Goal: Task Accomplishment & Management: Complete application form

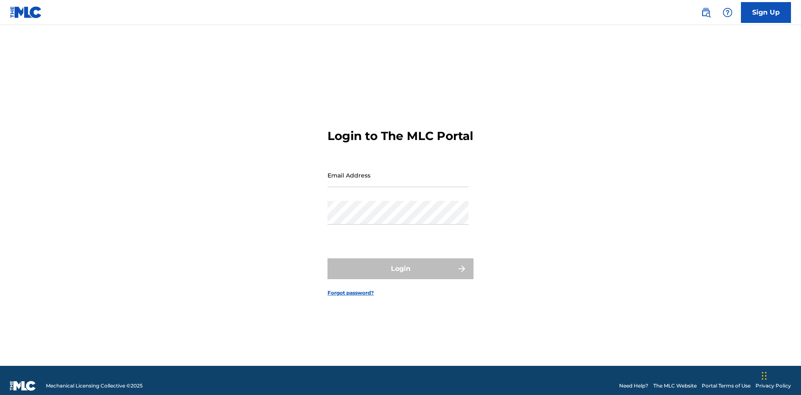
scroll to position [11, 0]
click at [766, 12] on link "Sign Up" at bounding box center [766, 12] width 50 height 21
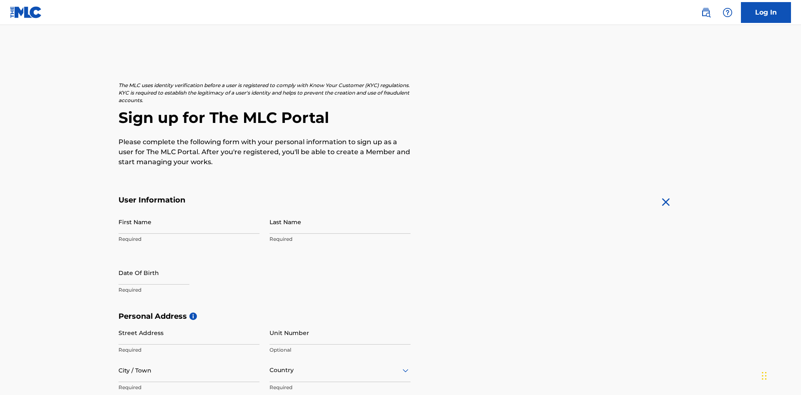
click at [189, 210] on input "First Name" at bounding box center [188, 222] width 141 height 24
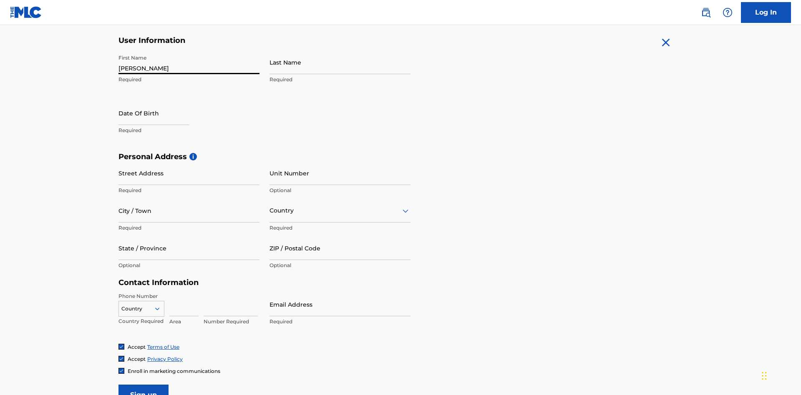
type input "Krystal"
click at [340, 62] on input "Last Name" at bounding box center [339, 62] width 141 height 24
type input "Ribble"
click at [161, 101] on input "text" at bounding box center [153, 113] width 71 height 24
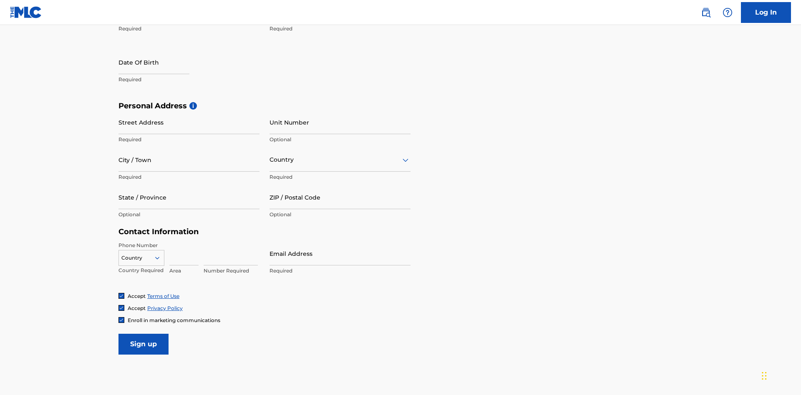
select select "7"
select select "2025"
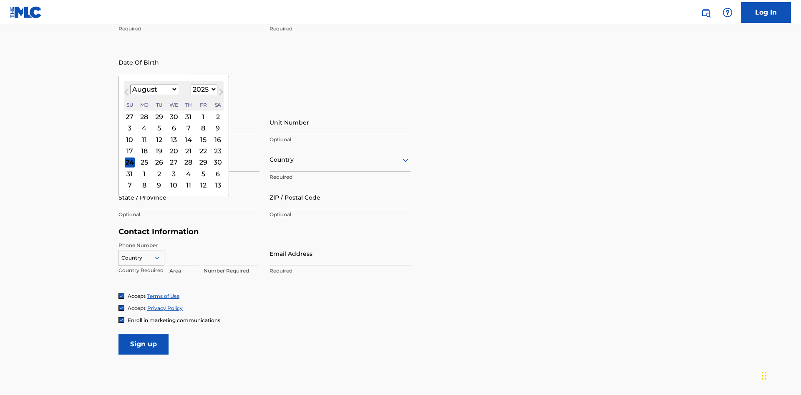
click at [154, 89] on select "January February March April May June July August September October November De…" at bounding box center [154, 90] width 48 height 10
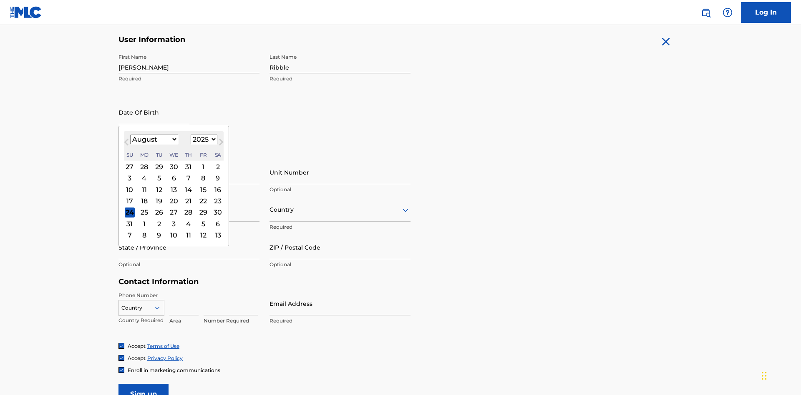
select select "0"
click at [203, 139] on select "1900 1901 1902 1903 1904 1905 1906 1907 1908 1909 1910 1911 1912 1913 1914 1915…" at bounding box center [204, 140] width 27 height 10
select select "1985"
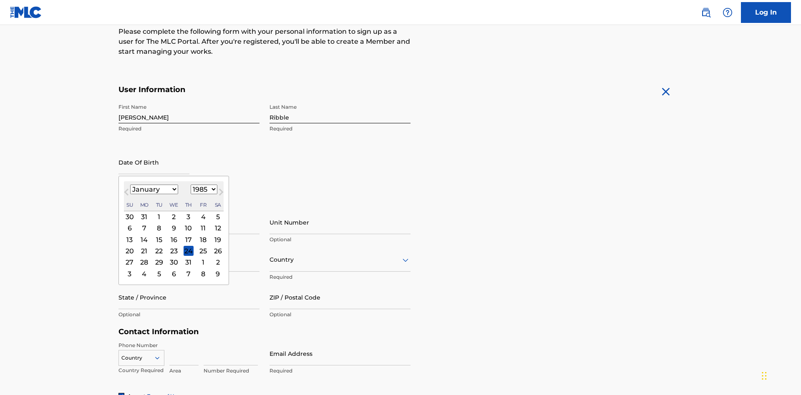
click at [203, 189] on select "1900 1901 1902 1903 1904 1905 1906 1907 1908 1909 1910 1911 1912 1913 1914 1915…" at bounding box center [204, 190] width 27 height 10
click at [159, 224] on div "8" at bounding box center [159, 229] width 10 height 10
type input "January 8 1985"
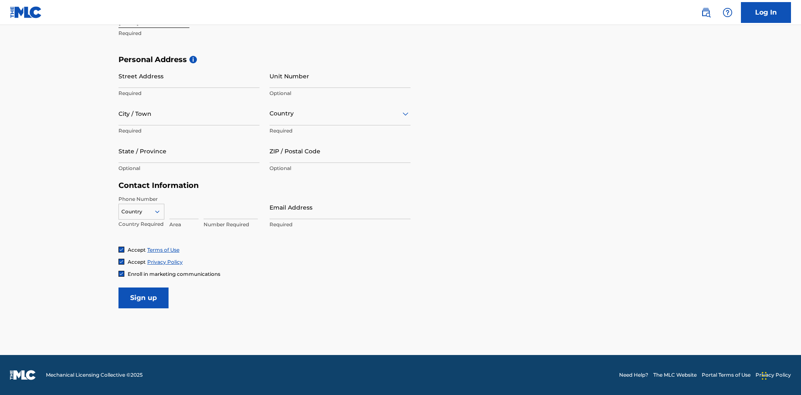
scroll to position [257, 0]
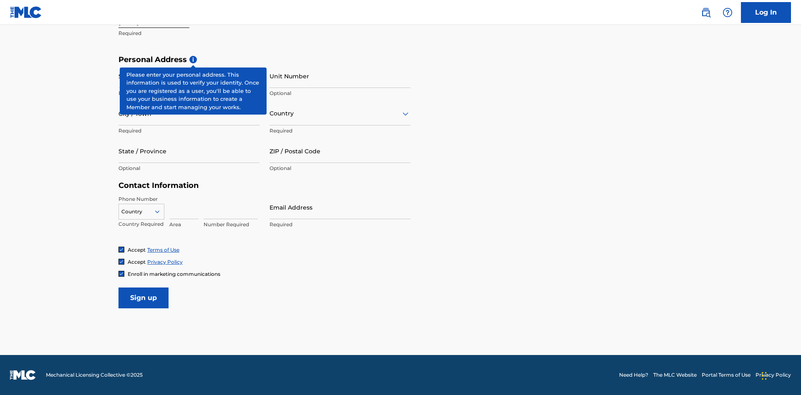
click at [189, 76] on input "Street Address" at bounding box center [188, 76] width 141 height 24
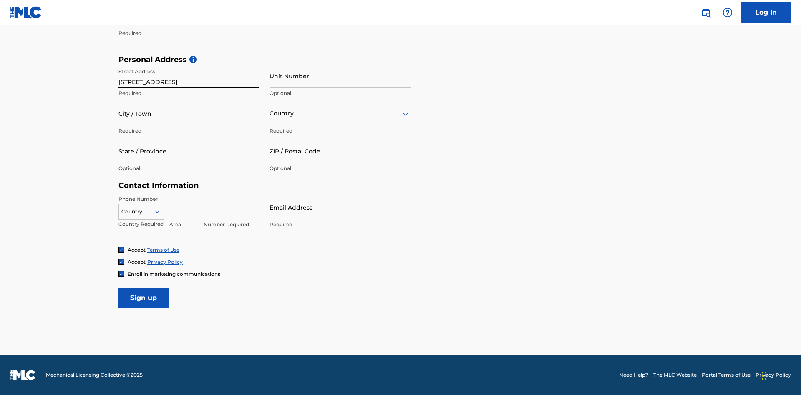
type input "9909 Elks Run Rd"
click at [189, 113] on input "City / Town" at bounding box center [188, 114] width 141 height 24
type input "Roseville"
click at [270, 113] on input "text" at bounding box center [270, 113] width 2 height 9
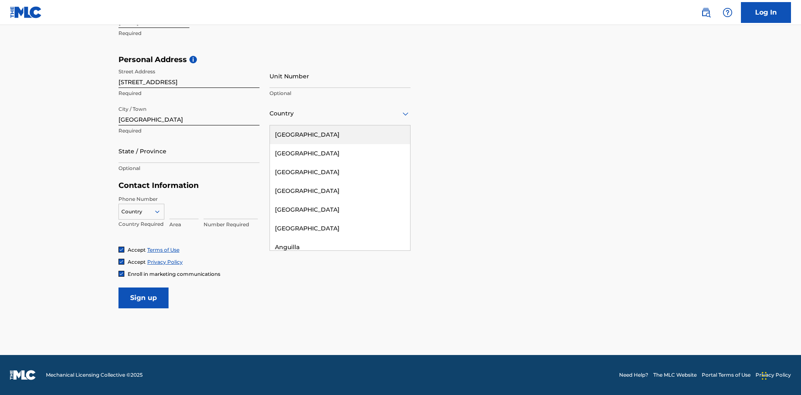
click at [340, 135] on div "United States" at bounding box center [340, 135] width 140 height 19
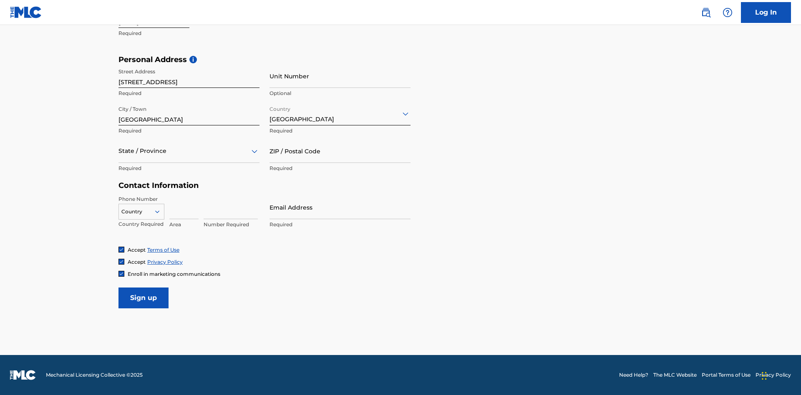
click at [189, 151] on div at bounding box center [188, 151] width 141 height 10
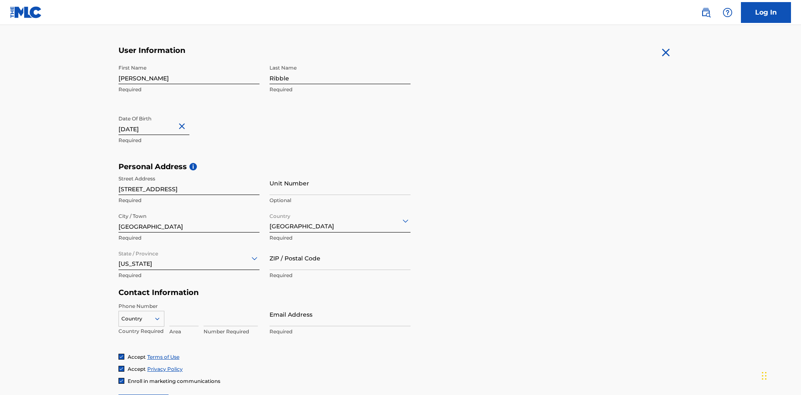
click at [340, 247] on input "ZIP / Postal Code" at bounding box center [339, 259] width 141 height 24
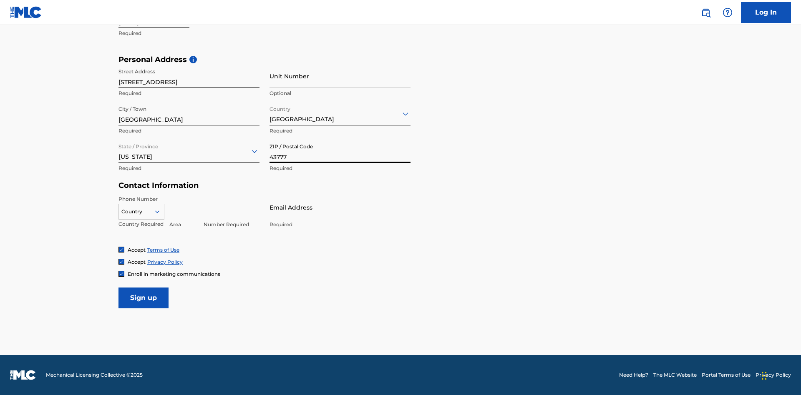
type input "43777"
click at [161, 212] on icon at bounding box center [158, 212] width 8 height 8
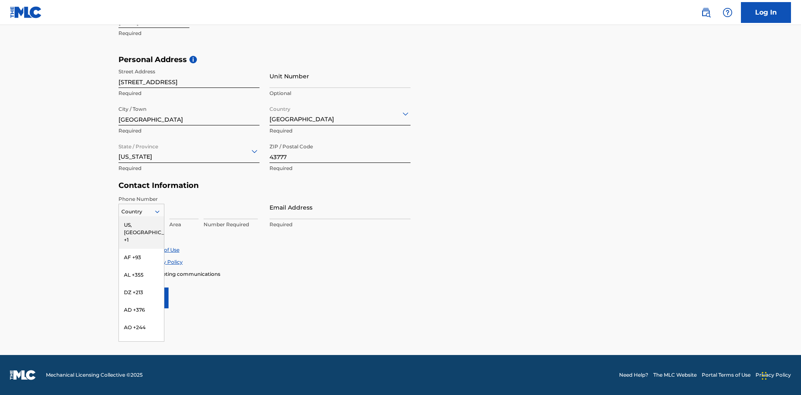
click at [141, 225] on div "US, CA +1" at bounding box center [141, 233] width 45 height 33
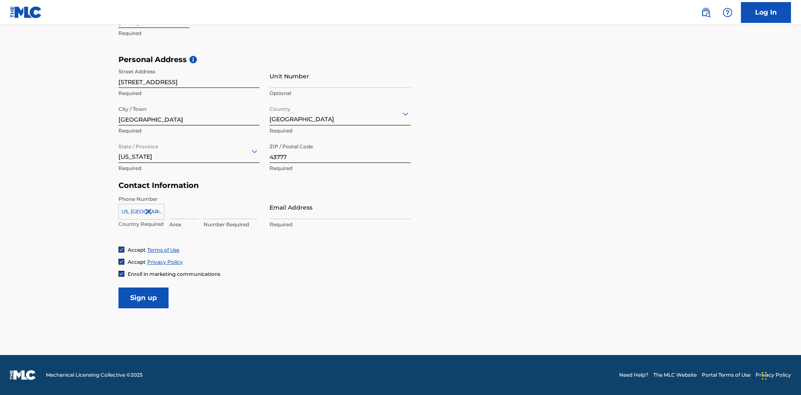
click at [184, 207] on input at bounding box center [183, 208] width 29 height 24
type input "740"
click at [231, 207] on input at bounding box center [231, 208] width 54 height 24
type input "8086351"
click at [340, 207] on input "Email Address" at bounding box center [339, 208] width 141 height 24
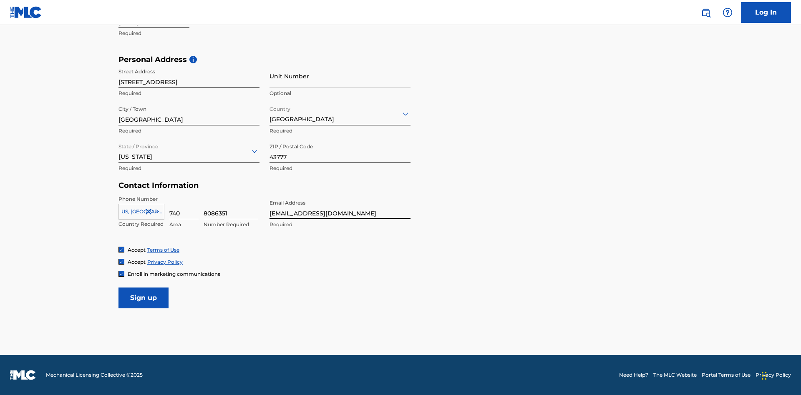
type input "ccca4cfe-4fad-4cd6-8149-6df255ef93e3@mailslurp.biz"
click at [144, 298] on input "Sign up" at bounding box center [143, 298] width 50 height 21
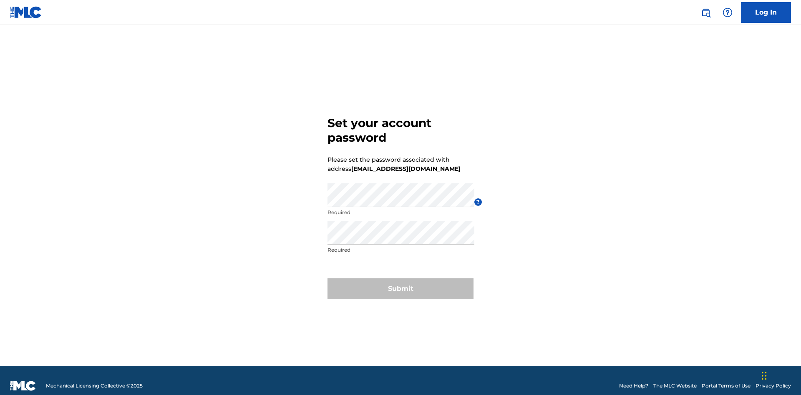
scroll to position [11, 0]
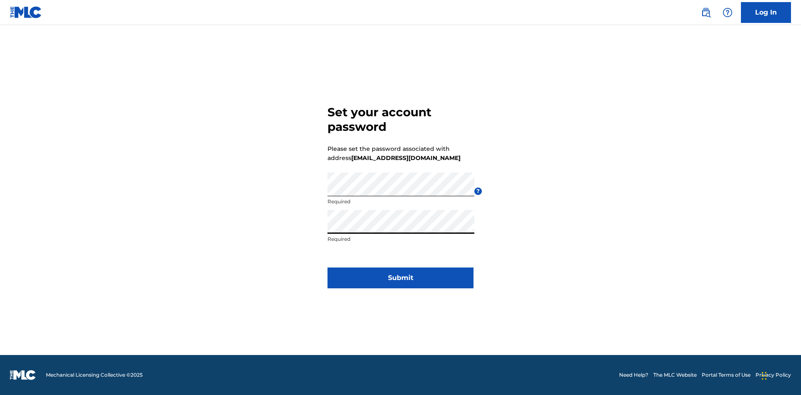
click at [400, 283] on button "Submit" at bounding box center [400, 278] width 146 height 21
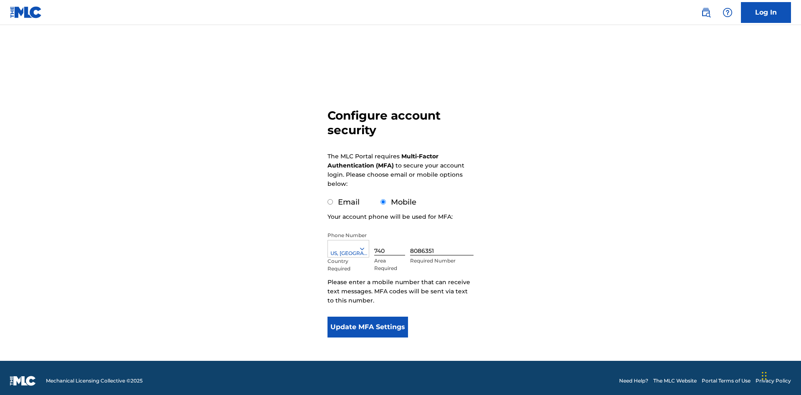
scroll to position [8, 0]
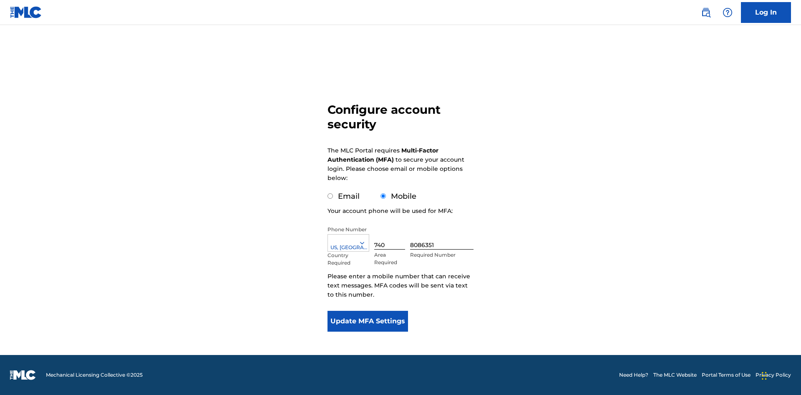
click at [383, 196] on input "Mobile" at bounding box center [382, 196] width 5 height 5
click at [365, 243] on icon at bounding box center [362, 243] width 8 height 8
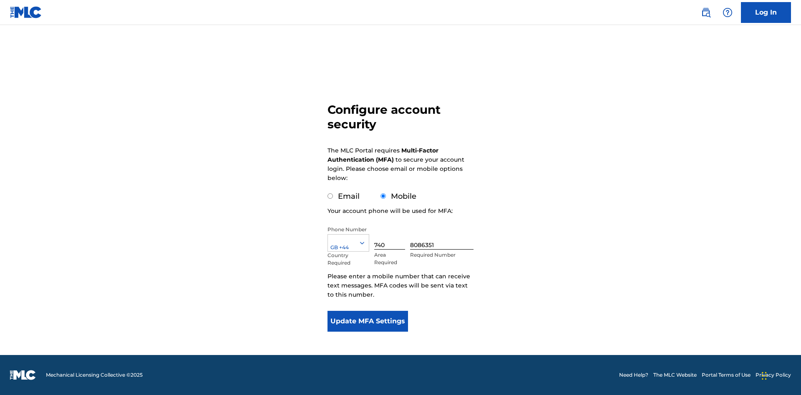
scroll to position [0, 0]
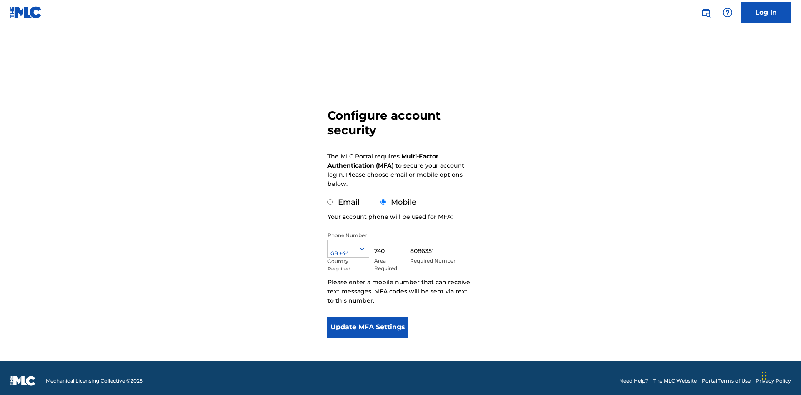
click at [391, 238] on input "740" at bounding box center [389, 244] width 31 height 24
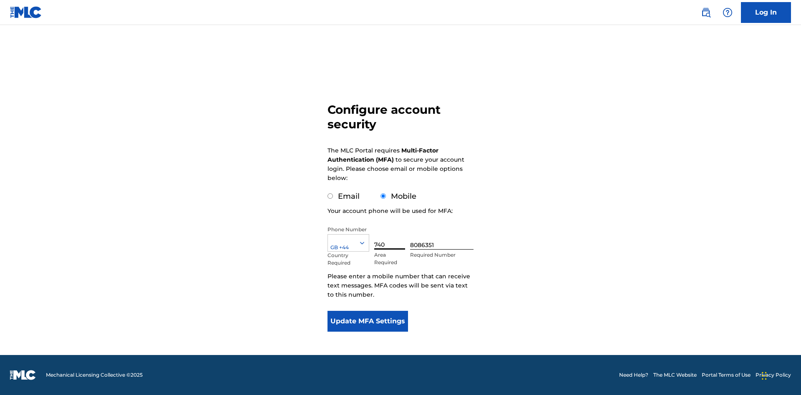
type input "740"
click at [443, 238] on input "8086351" at bounding box center [441, 238] width 63 height 24
type input "1252166"
click at [368, 322] on button "Update MFA Settings" at bounding box center [367, 321] width 81 height 21
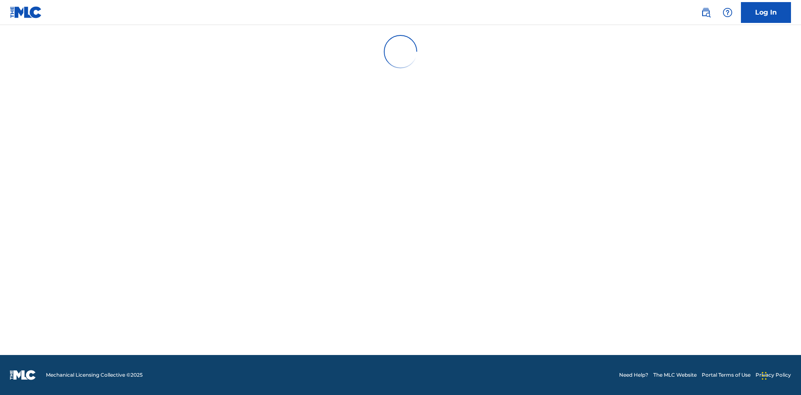
scroll to position [87, 0]
